Goal: Navigation & Orientation: Understand site structure

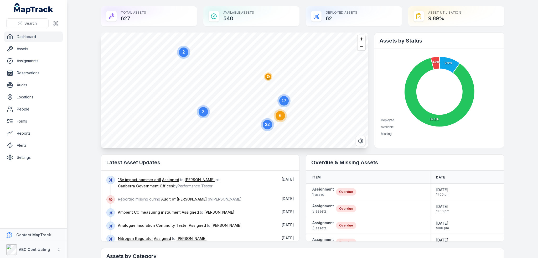
click at [367, 154] on main "Total Assets 627 Available Assets 540 Deployed Assets 62 Asset utilisation 9.89…" at bounding box center [302, 129] width 471 height 258
click at [367, 197] on main "Total Assets 627 Available Assets 540 Deployed Assets 62 Asset utilisation 9.89…" at bounding box center [302, 129] width 471 height 258
click at [367, 48] on main "Total Assets 627 Available Assets 540 Deployed Assets 62 Asset utilisation 9.89…" at bounding box center [302, 129] width 471 height 258
click at [367, 68] on main "Total Assets 627 Available Assets 540 Deployed Assets 62 Asset utilisation 9.89…" at bounding box center [302, 129] width 471 height 258
click at [367, 148] on main "Total Assets 627 Available Assets 540 Deployed Assets 62 Asset utilisation 9.89…" at bounding box center [302, 129] width 471 height 258
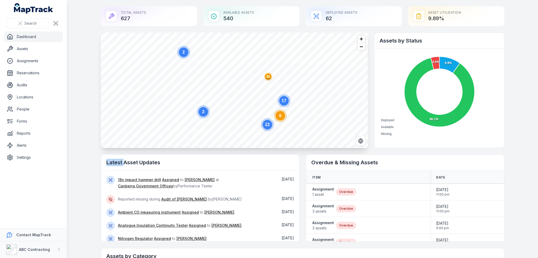
click at [367, 148] on main "Total Assets 627 Available Assets 540 Deployed Assets 62 Asset utilisation 9.89…" at bounding box center [302, 129] width 471 height 258
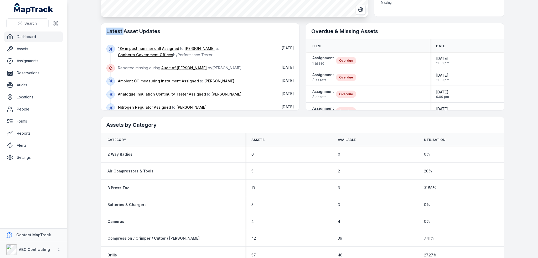
scroll to position [357, 0]
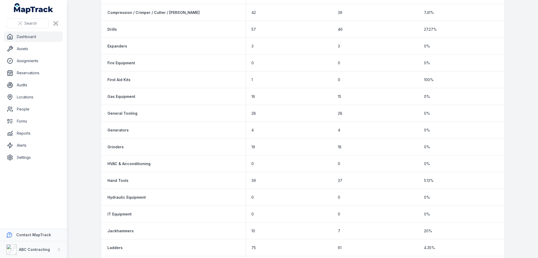
click at [85, 62] on main "Total Assets 627 Available Assets 540 Deployed Assets 62 Asset utilisation 9.89…" at bounding box center [302, 129] width 471 height 258
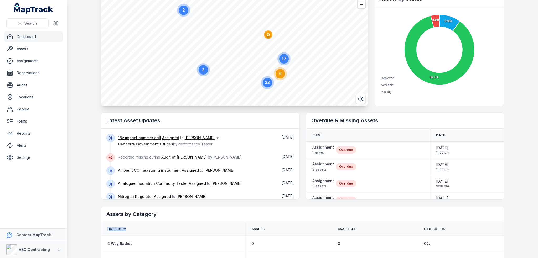
scroll to position [0, 0]
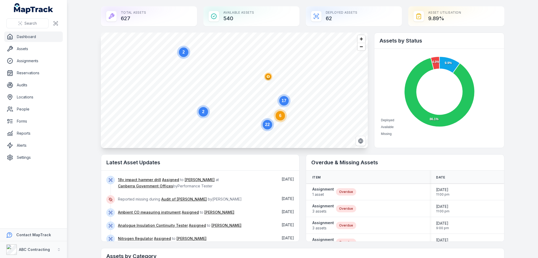
click at [89, 45] on main "Total Assets 627 Available Assets 540 Deployed Assets 62 Asset utilisation 9.89…" at bounding box center [302, 129] width 471 height 258
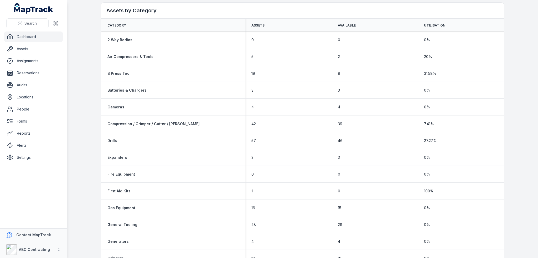
scroll to position [250, 0]
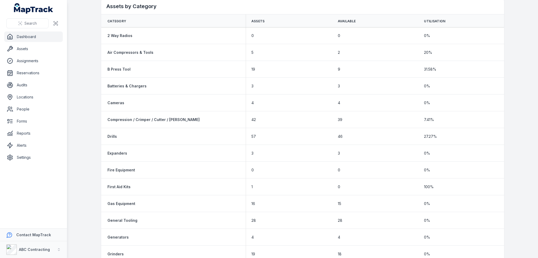
click at [367, 210] on main "Total Assets 627 Available Assets 540 Deployed Assets 62 Asset utilisation 9.89…" at bounding box center [302, 129] width 471 height 258
click at [367, 172] on main "Total Assets 627 Available Assets 540 Deployed Assets 62 Asset utilisation 9.89…" at bounding box center [302, 129] width 471 height 258
